Goal: Check status: Check status

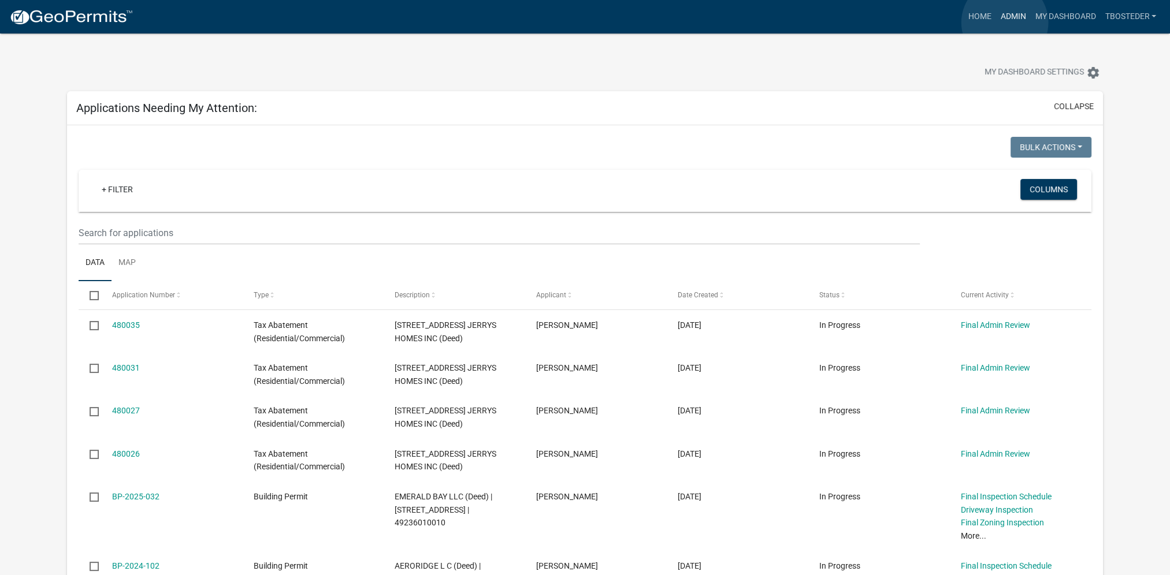
click at [1004, 23] on link "Admin" at bounding box center [1012, 17] width 35 height 22
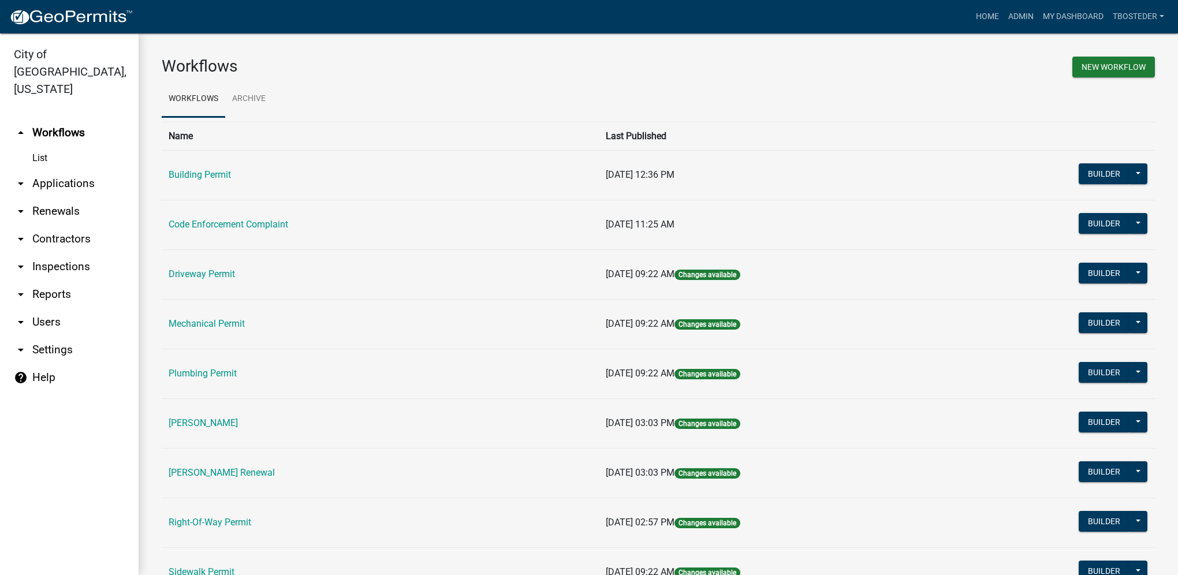
click at [252, 233] on td "Code Enforcement Complaint" at bounding box center [380, 225] width 437 height 50
click at [252, 225] on link "Code Enforcement Complaint" at bounding box center [229, 224] width 120 height 11
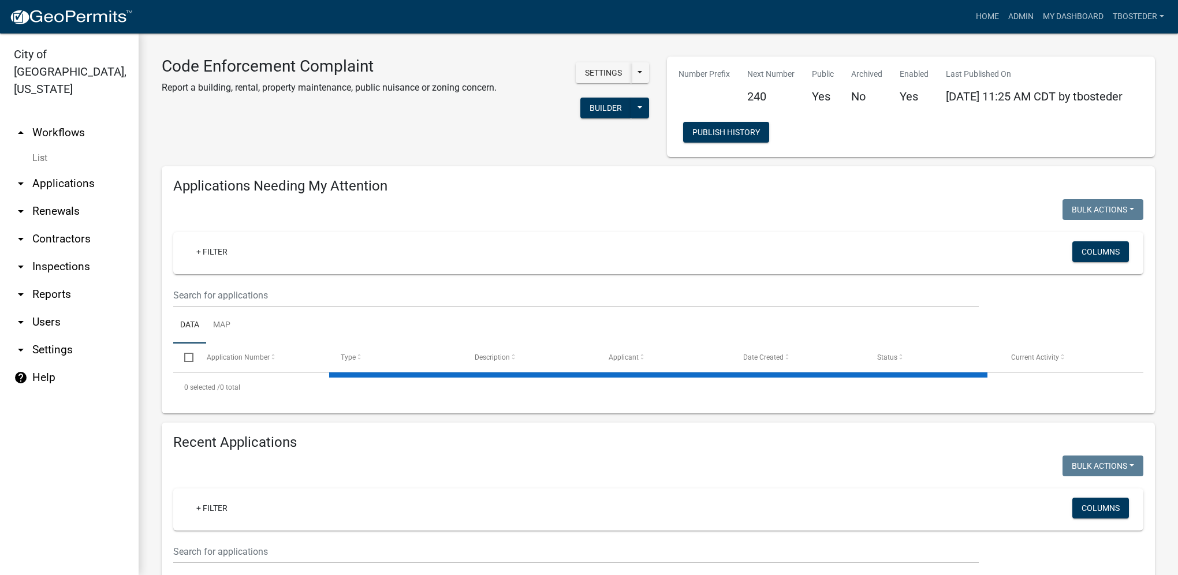
select select "1: 25"
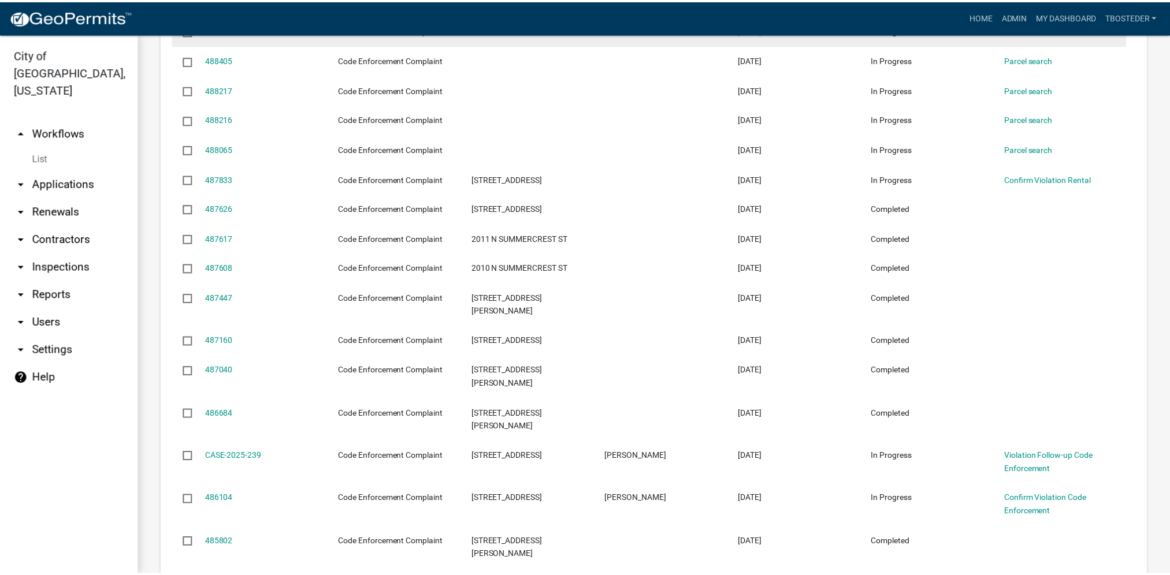
scroll to position [693, 0]
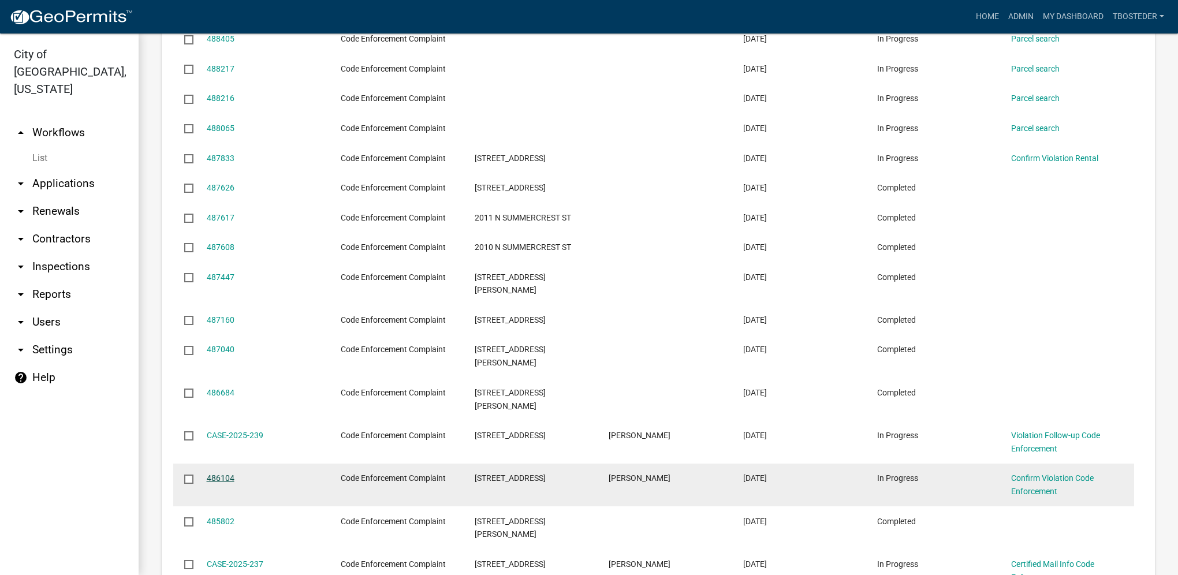
click at [226, 474] on link "486104" at bounding box center [221, 478] width 28 height 9
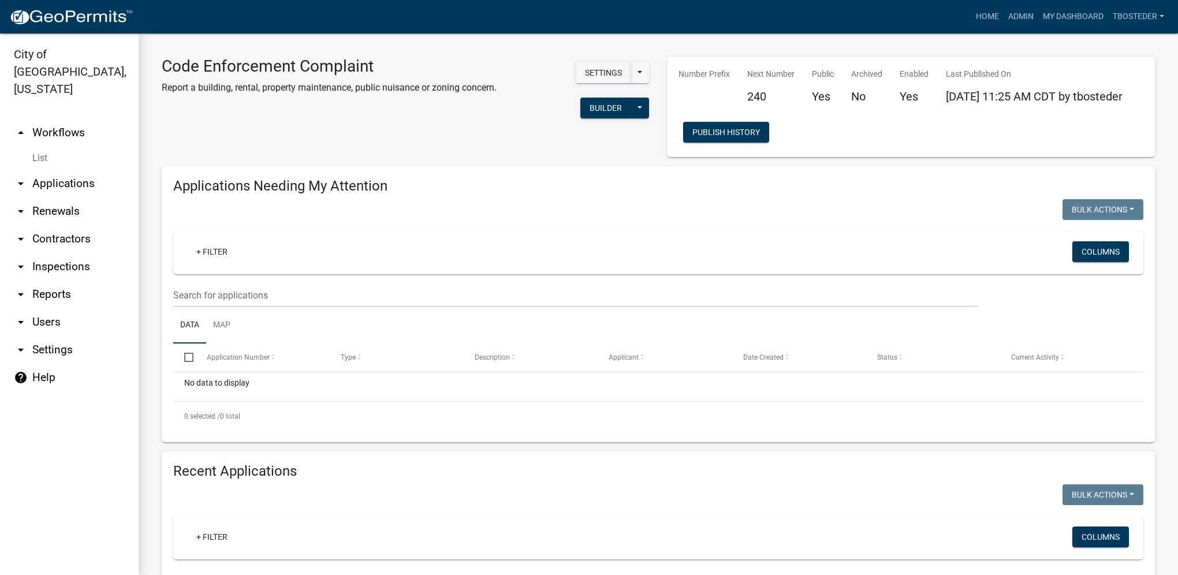
select select "1: 25"
click at [1051, 12] on link "My Dashboard" at bounding box center [1073, 17] width 70 height 22
